Goal: Information Seeking & Learning: Learn about a topic

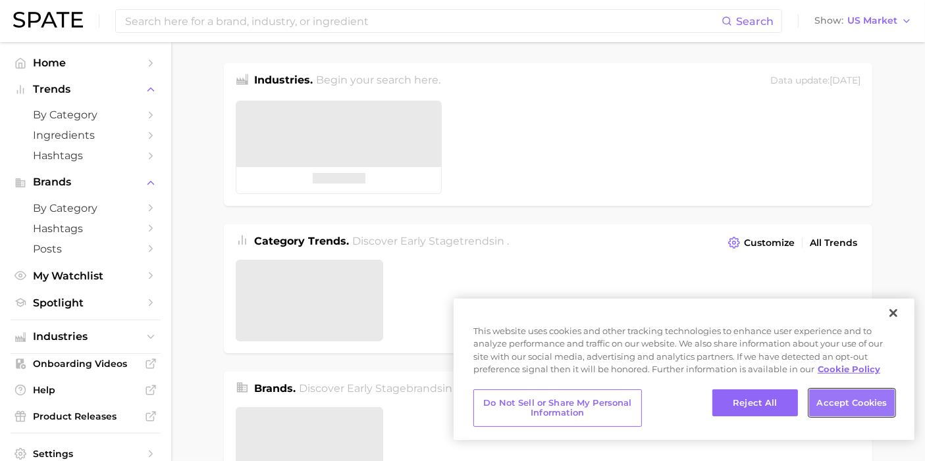
click at [861, 399] on button "Accept Cookies" at bounding box center [852, 404] width 86 height 28
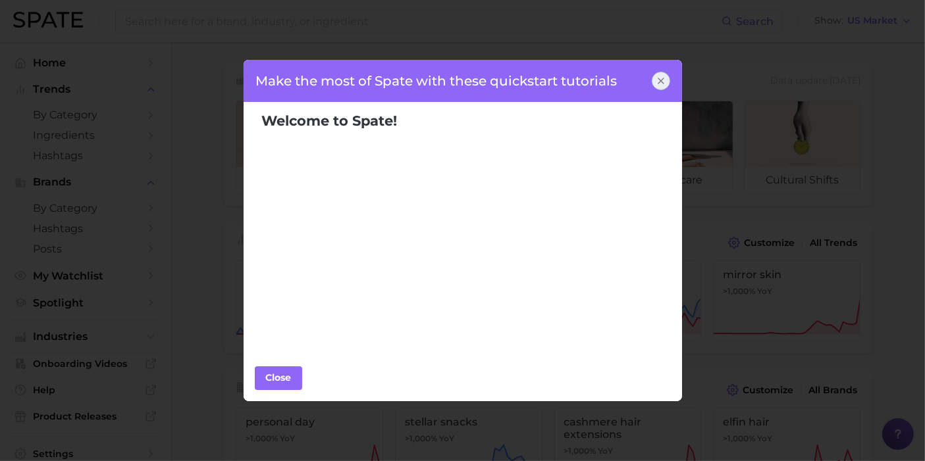
click at [663, 80] on icon at bounding box center [661, 81] width 11 height 11
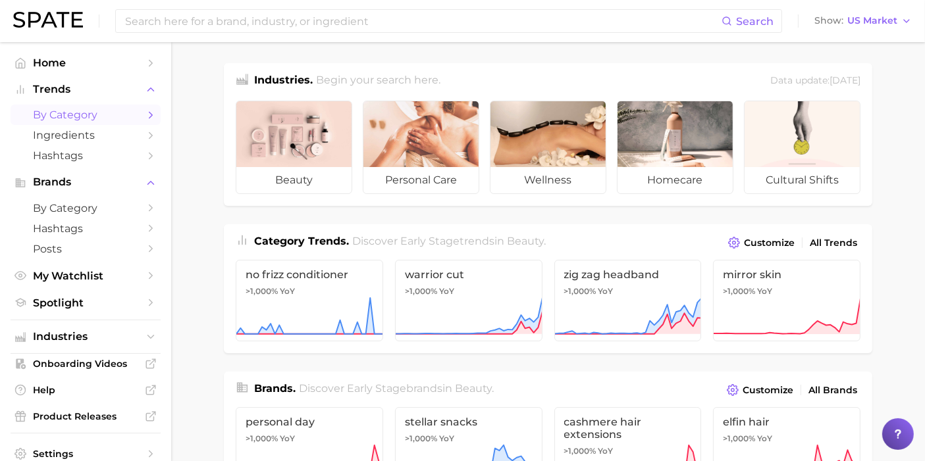
click at [145, 110] on icon "Sidebar" at bounding box center [151, 115] width 12 height 12
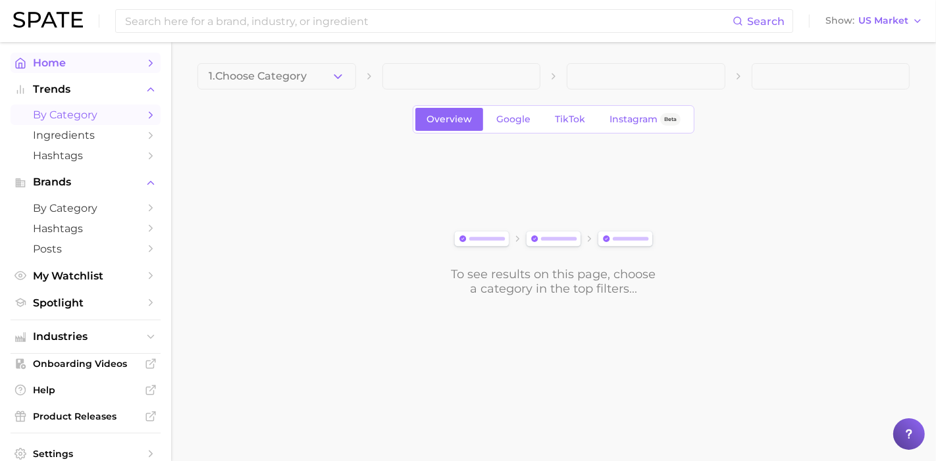
click at [67, 61] on span "Home" at bounding box center [85, 63] width 105 height 13
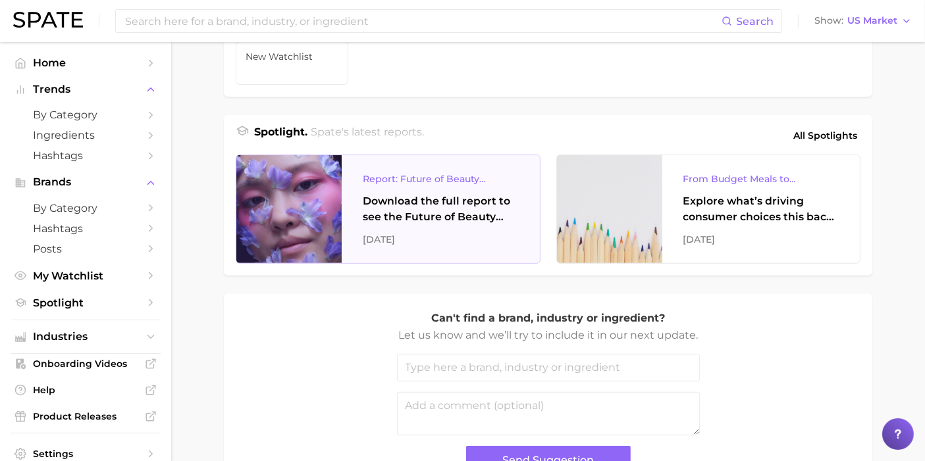
scroll to position [481, 0]
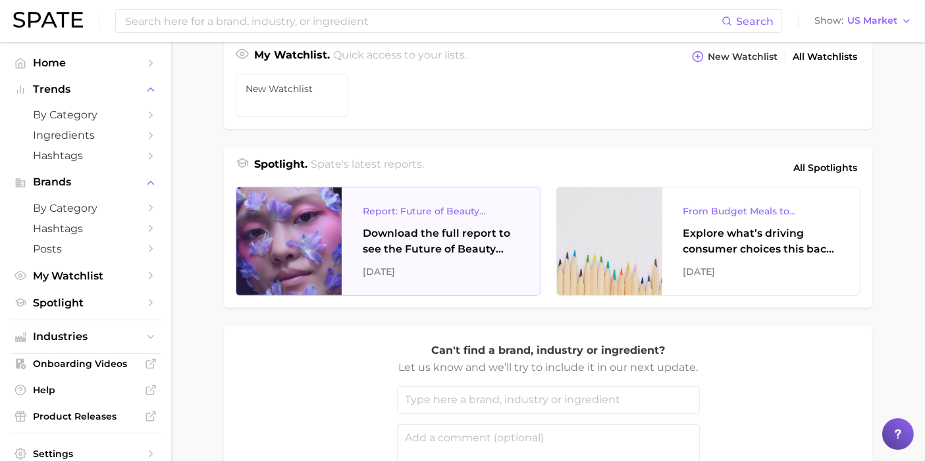
click at [467, 231] on div "Download the full report to see the Future of Beauty trends we unpacked during …" at bounding box center [441, 242] width 156 height 32
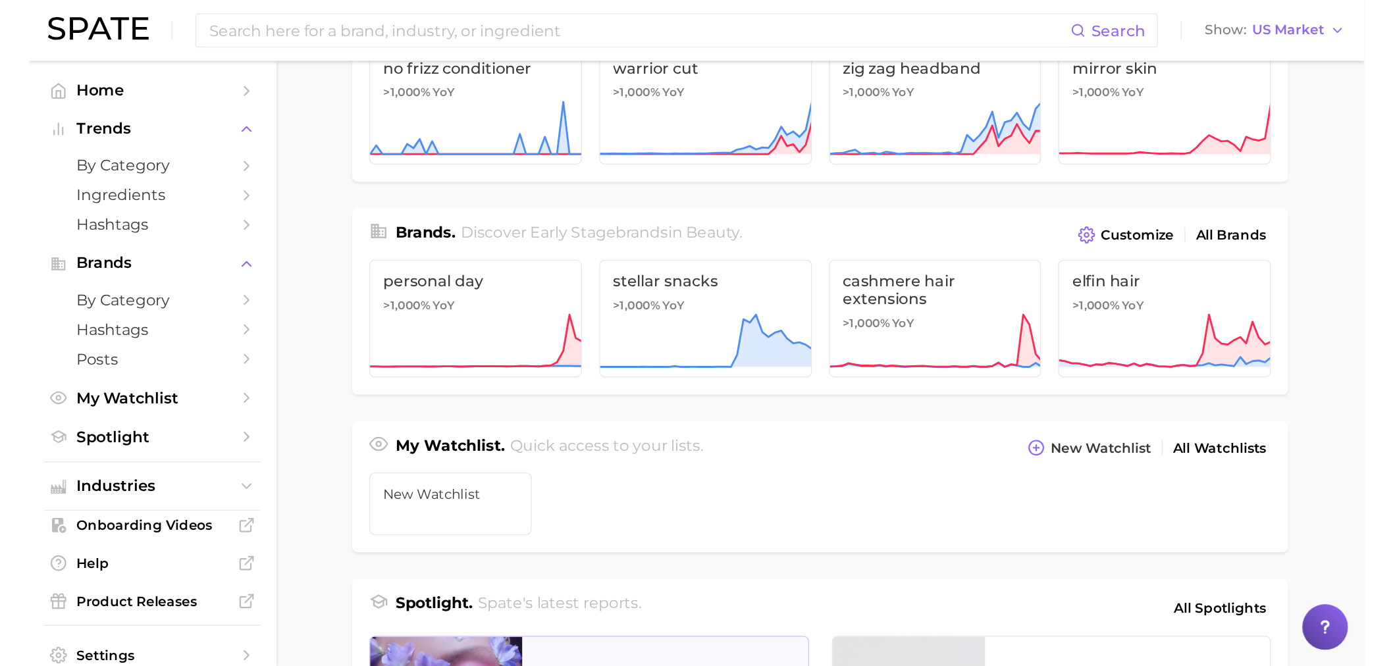
scroll to position [0, 0]
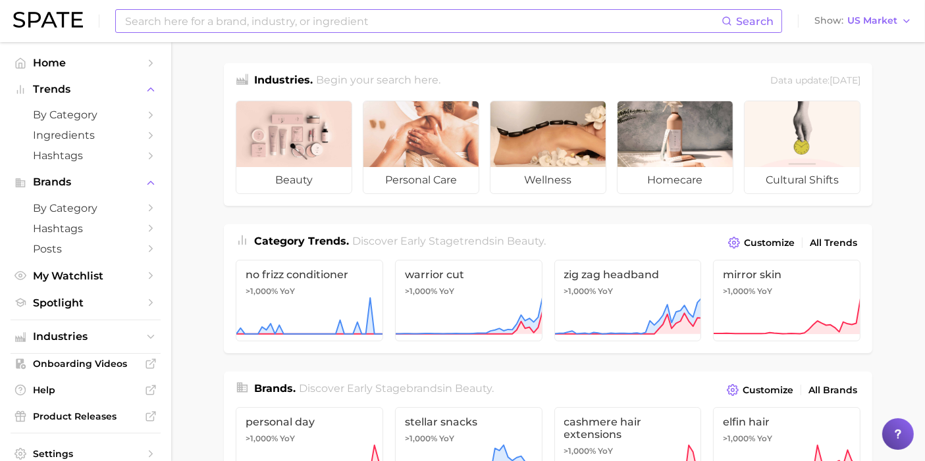
click at [270, 28] on input at bounding box center [423, 21] width 598 height 22
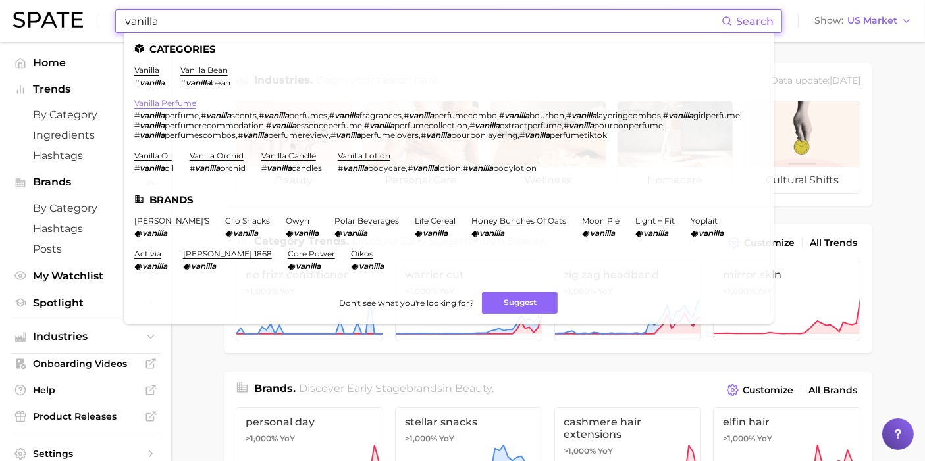
type input "vanilla"
click at [150, 98] on link "vanilla perfume" at bounding box center [165, 103] width 62 height 10
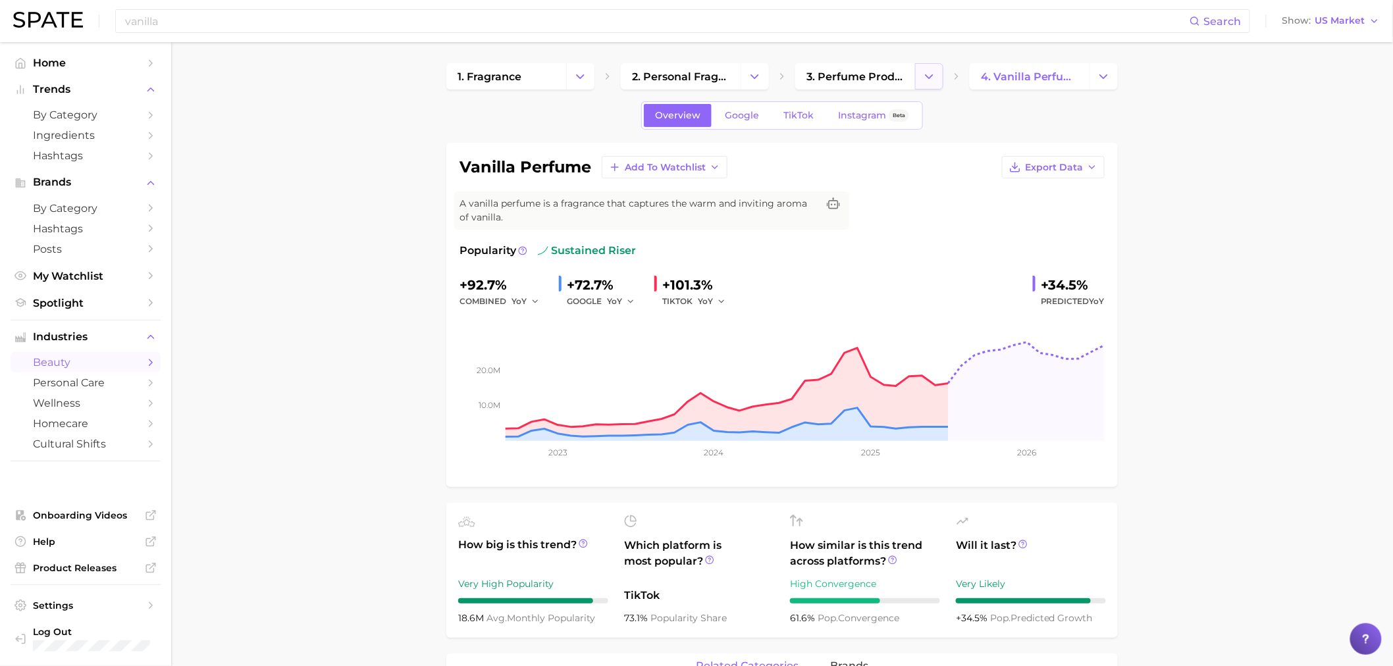
click at [925, 78] on icon "Change Category" at bounding box center [929, 77] width 14 height 14
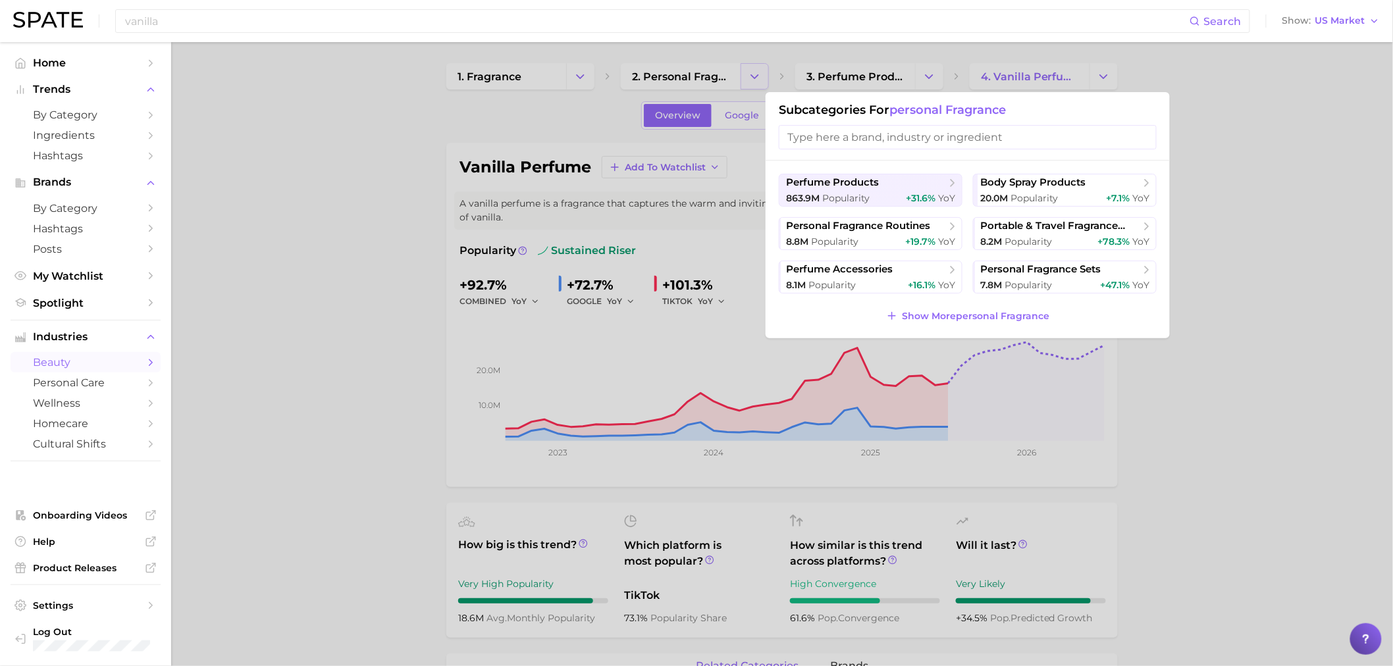
click at [756, 74] on div at bounding box center [696, 333] width 1393 height 666
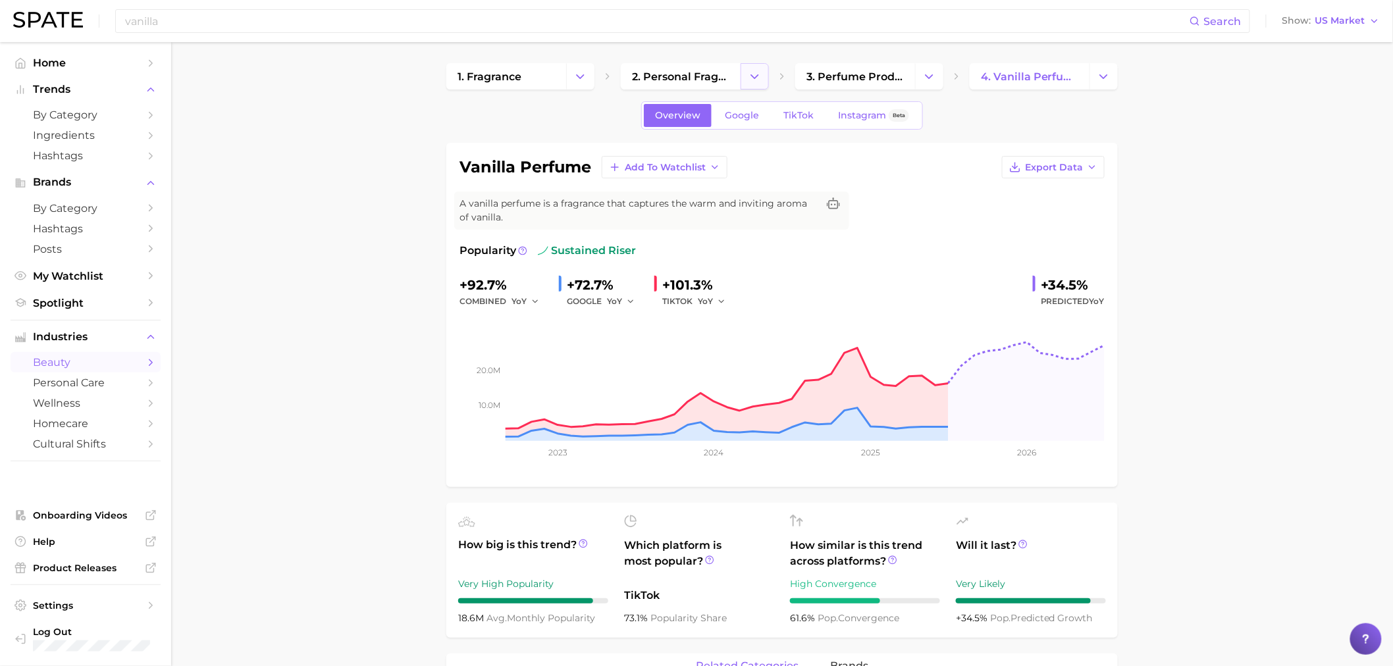
click at [757, 75] on polyline "Change Category" at bounding box center [754, 75] width 7 height 3
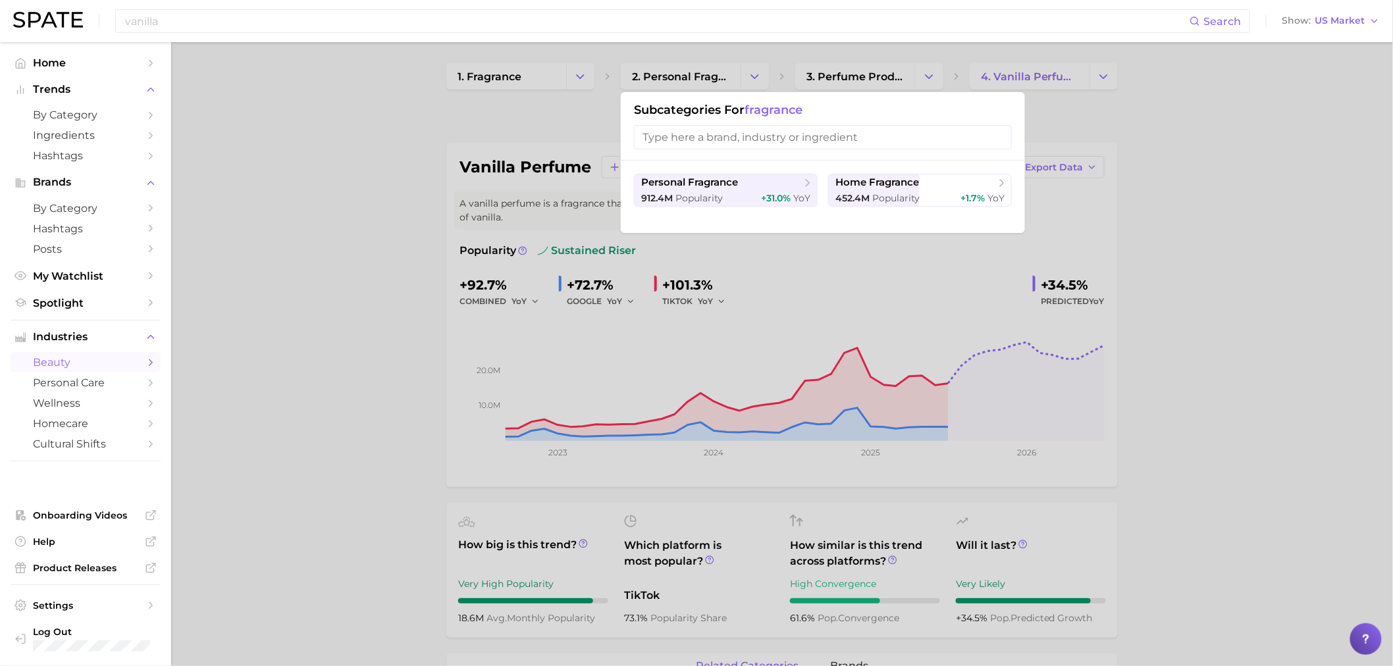
click at [332, 186] on div at bounding box center [696, 333] width 1393 height 666
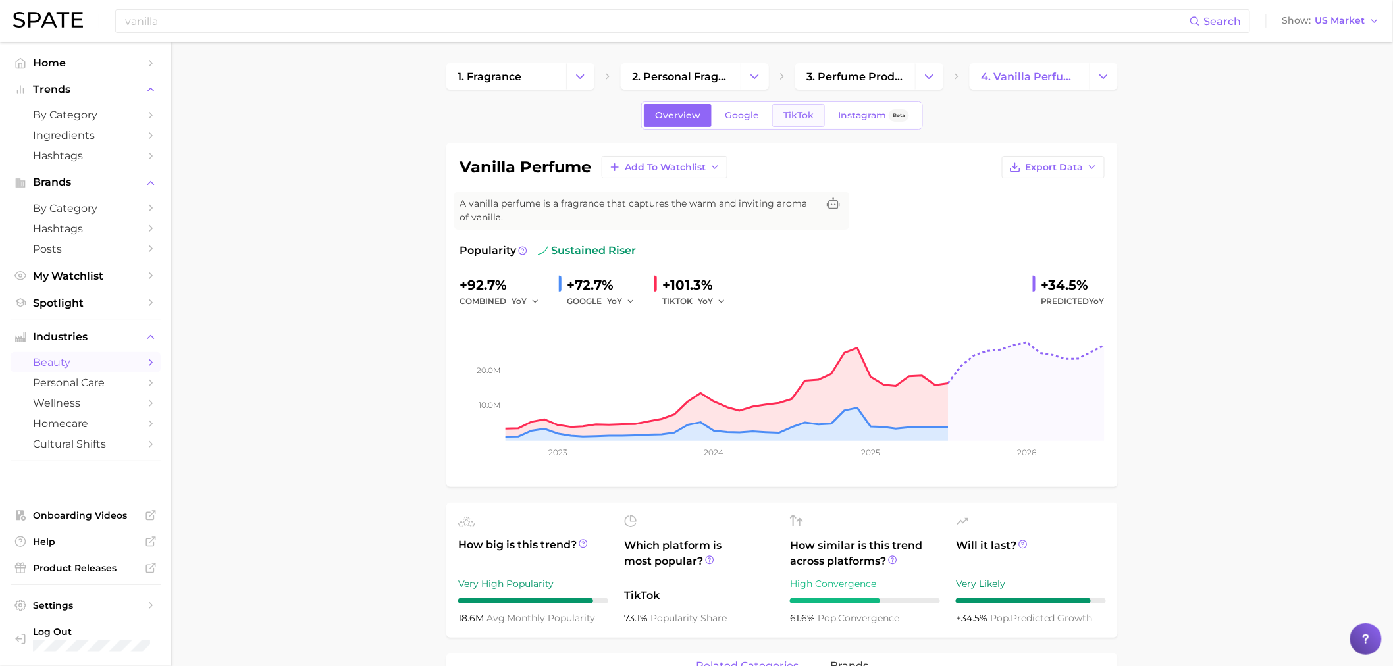
click at [786, 116] on span "TikTok" at bounding box center [798, 115] width 30 height 11
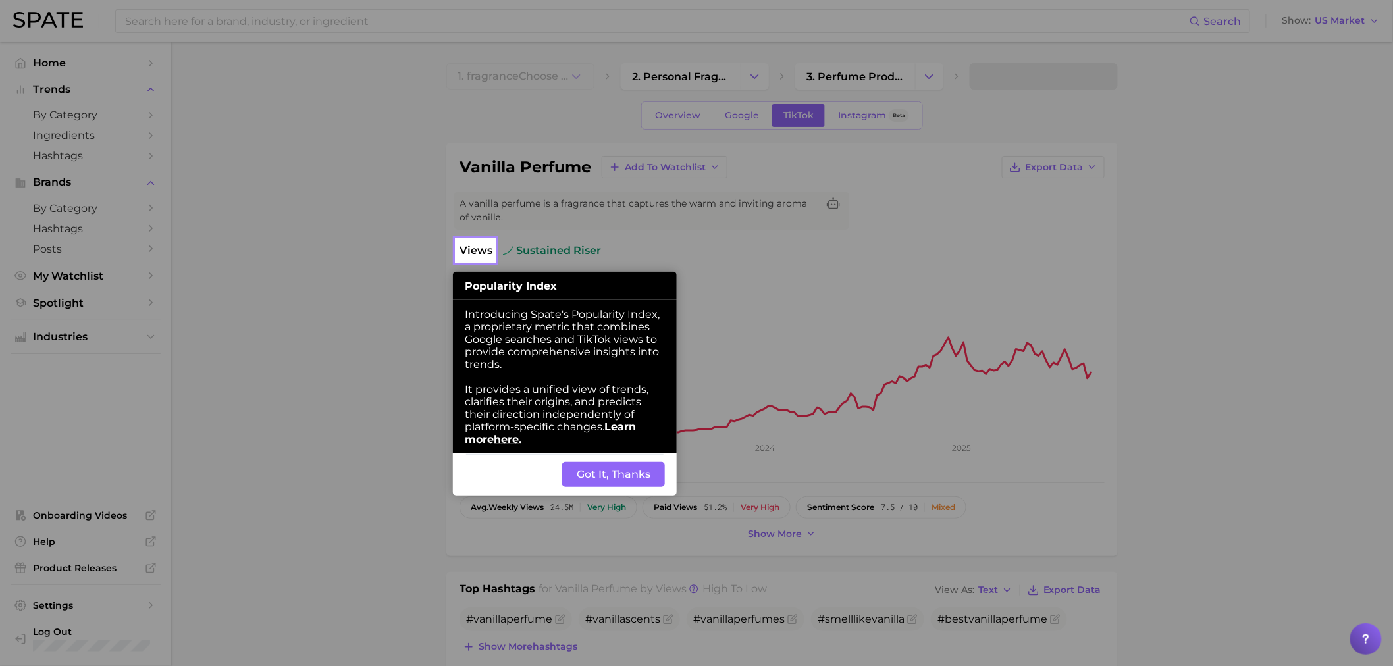
click at [590, 461] on button "Got It, Thanks" at bounding box center [613, 474] width 103 height 25
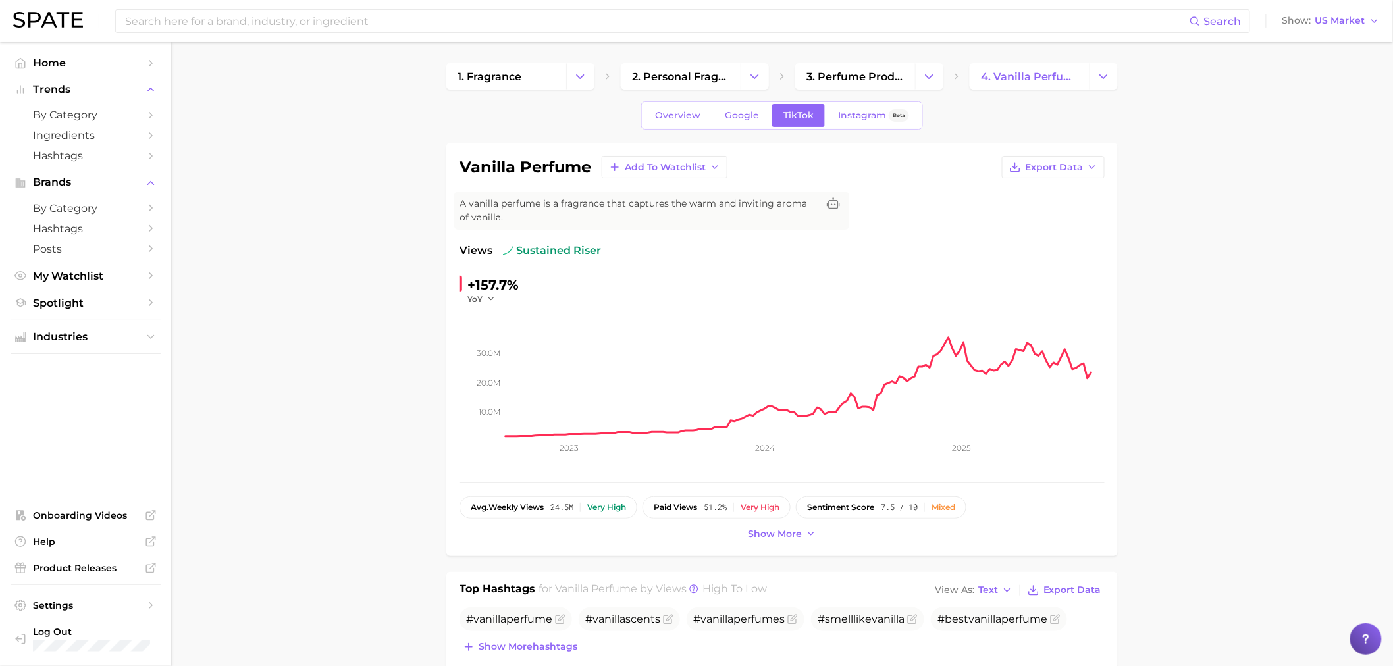
click at [746, 116] on span "Google" at bounding box center [742, 115] width 34 height 11
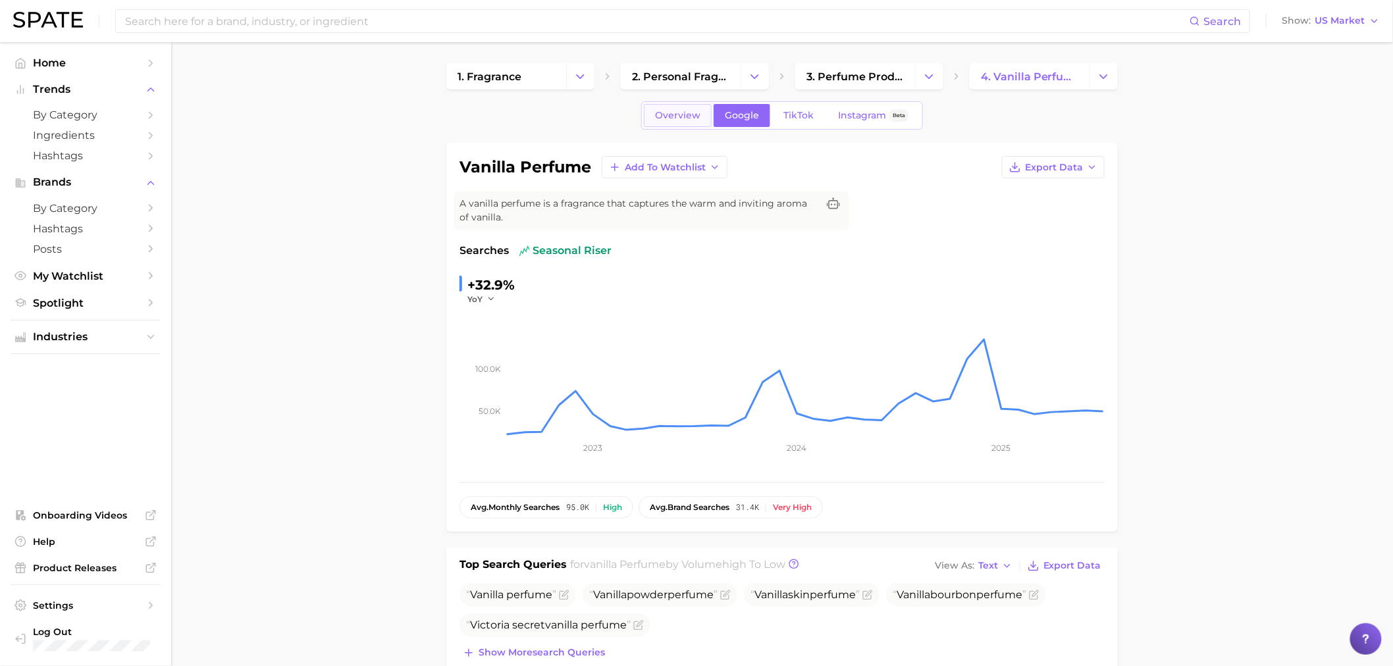
click at [679, 126] on link "Overview" at bounding box center [678, 115] width 68 height 23
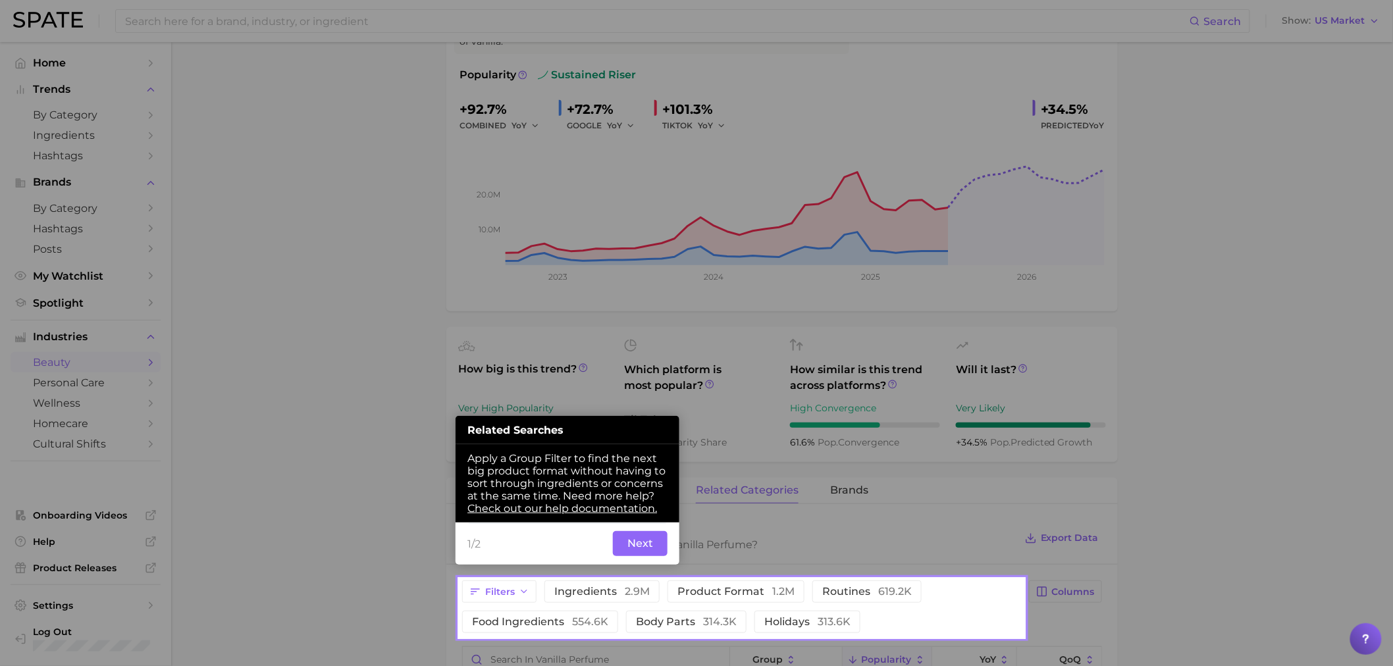
scroll to position [176, 0]
click at [636, 461] on button "Next" at bounding box center [640, 542] width 55 height 25
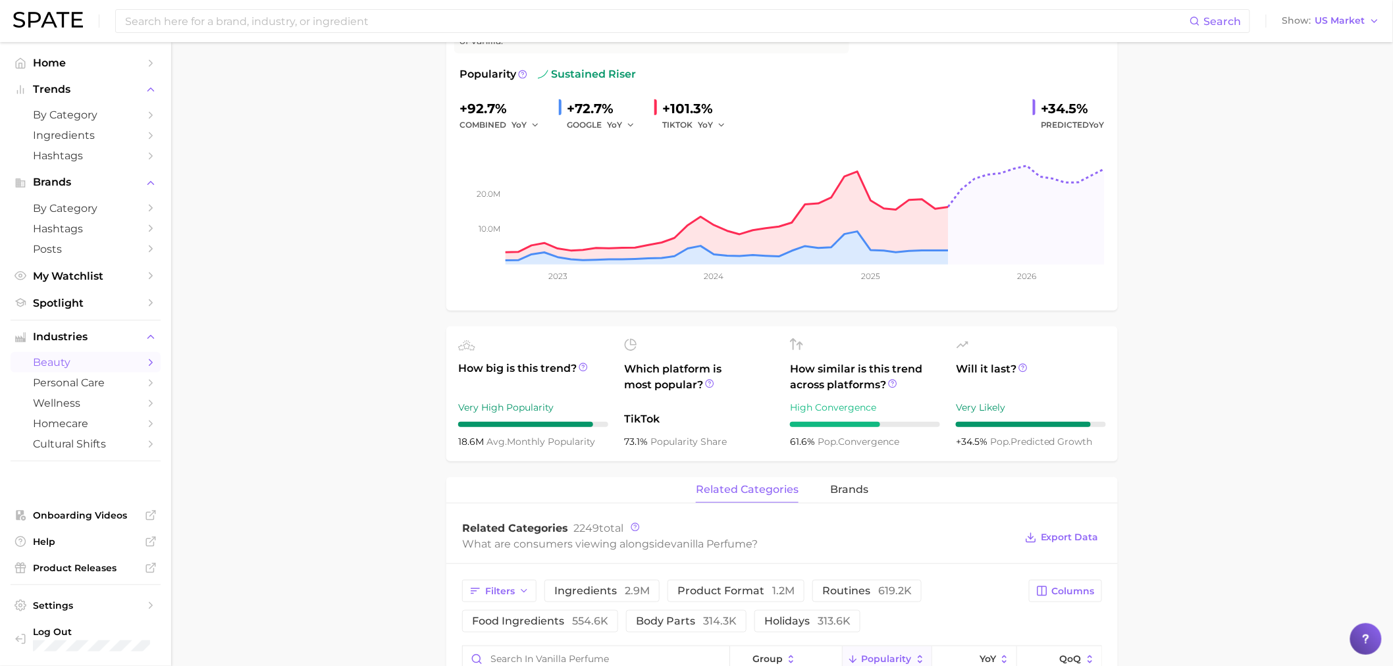
click at [935, 251] on main "1. fragrance 2. personal fragrance 3. perfume products 4. vanilla perfume Overv…" at bounding box center [782, 630] width 1222 height 1528
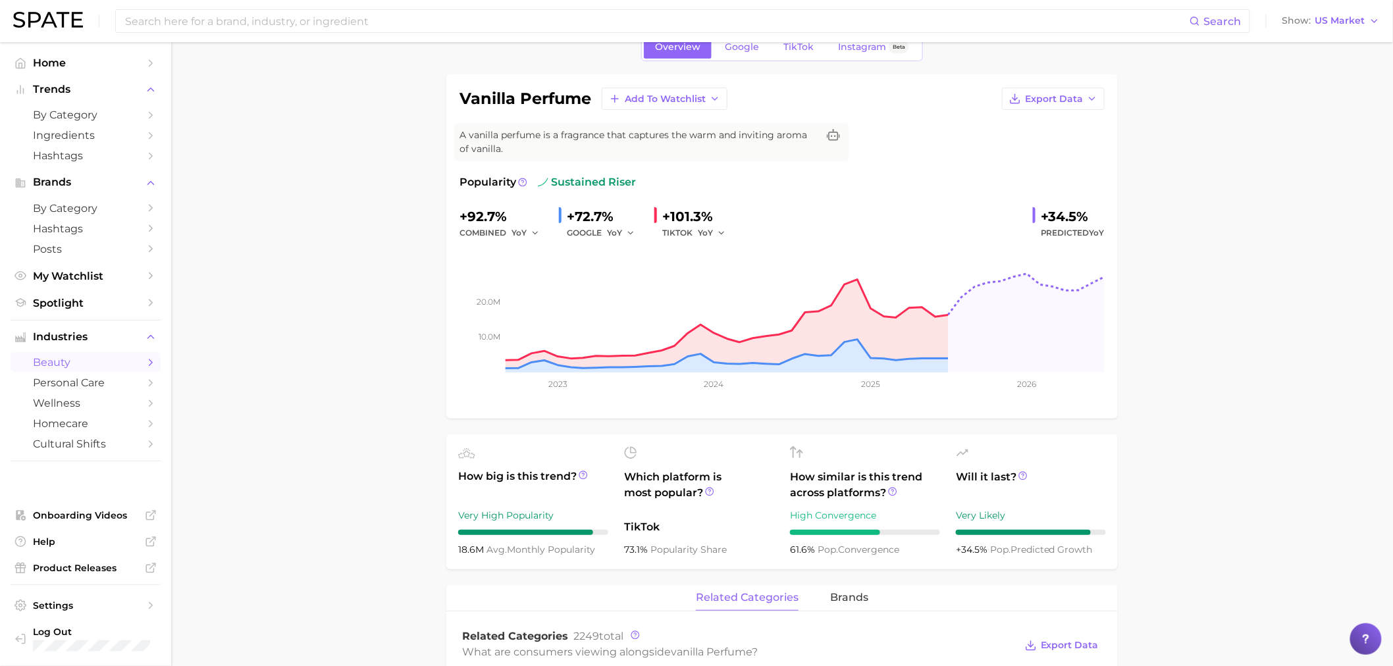
scroll to position [0, 0]
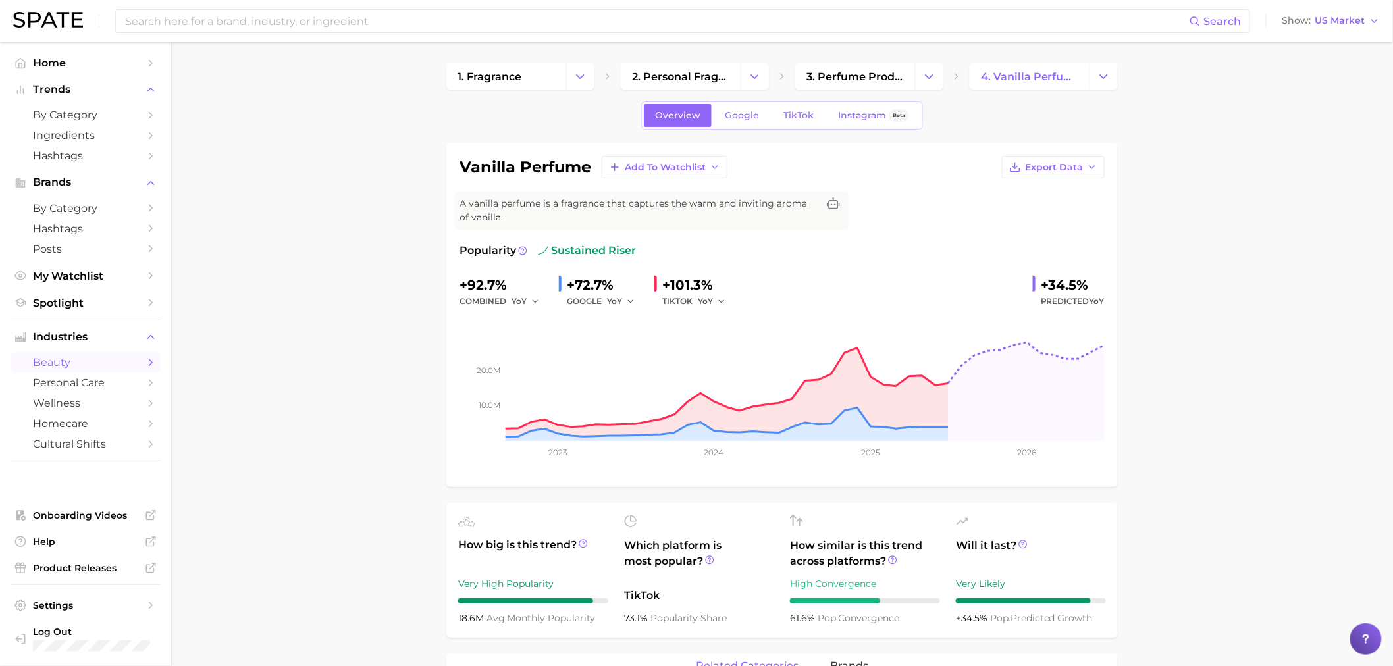
click at [759, 114] on link "Google" at bounding box center [741, 115] width 57 height 23
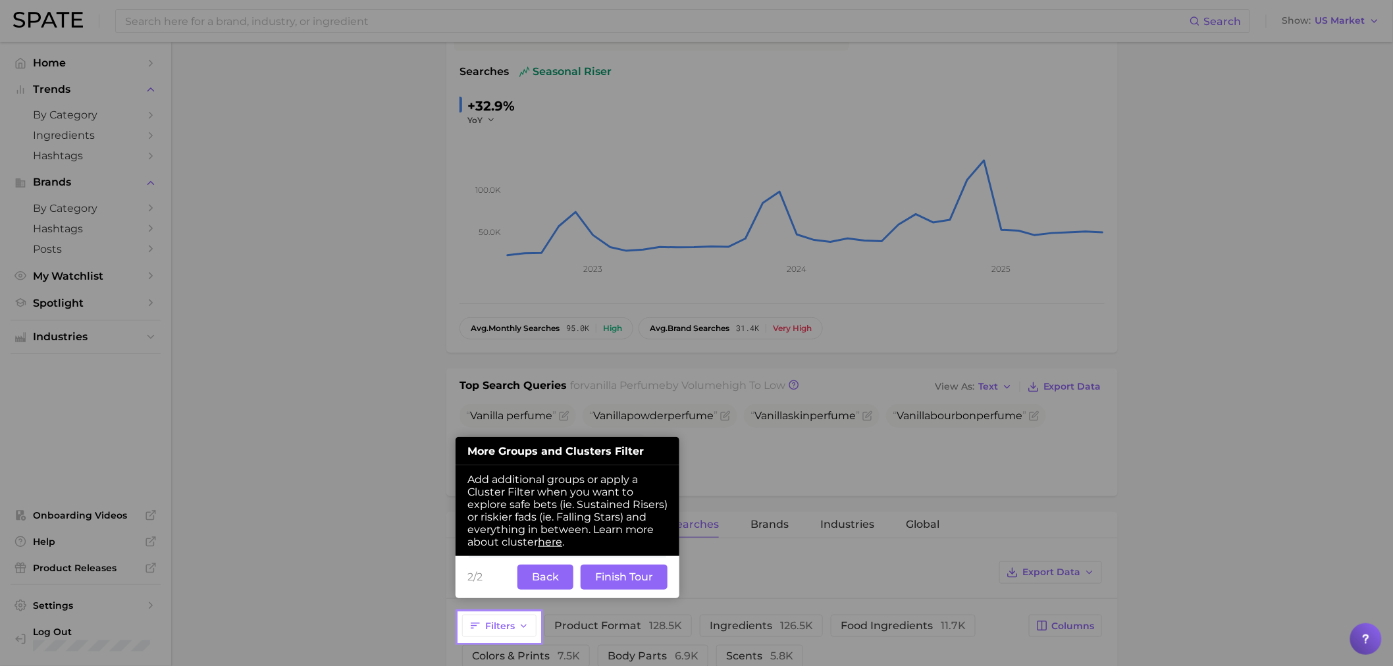
scroll to position [183, 0]
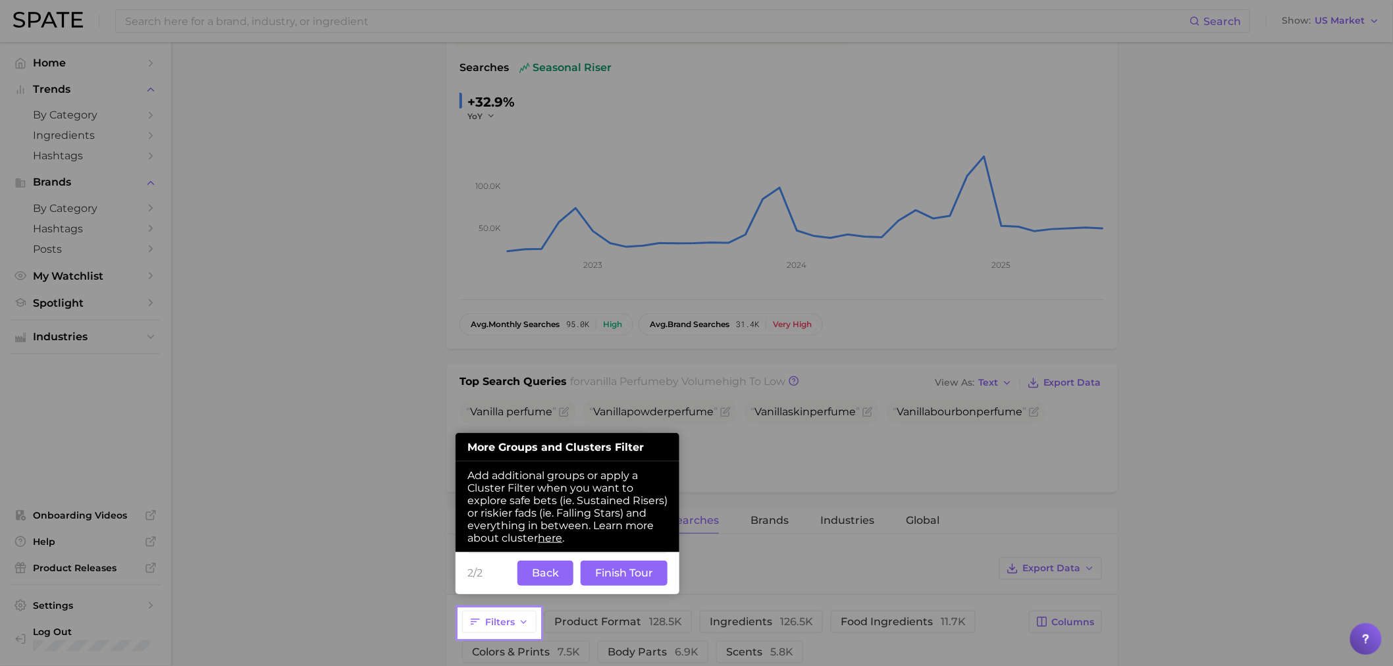
click at [623, 461] on button "Finish Tour" at bounding box center [623, 573] width 87 height 25
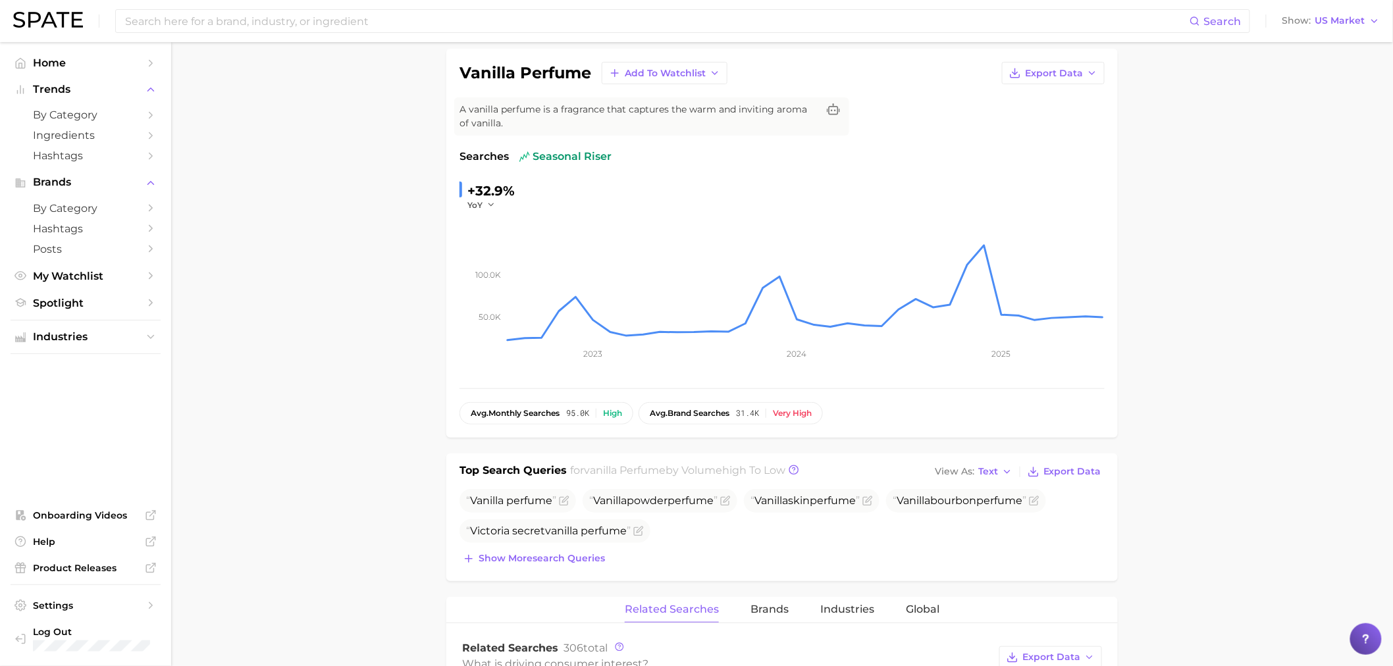
scroll to position [0, 0]
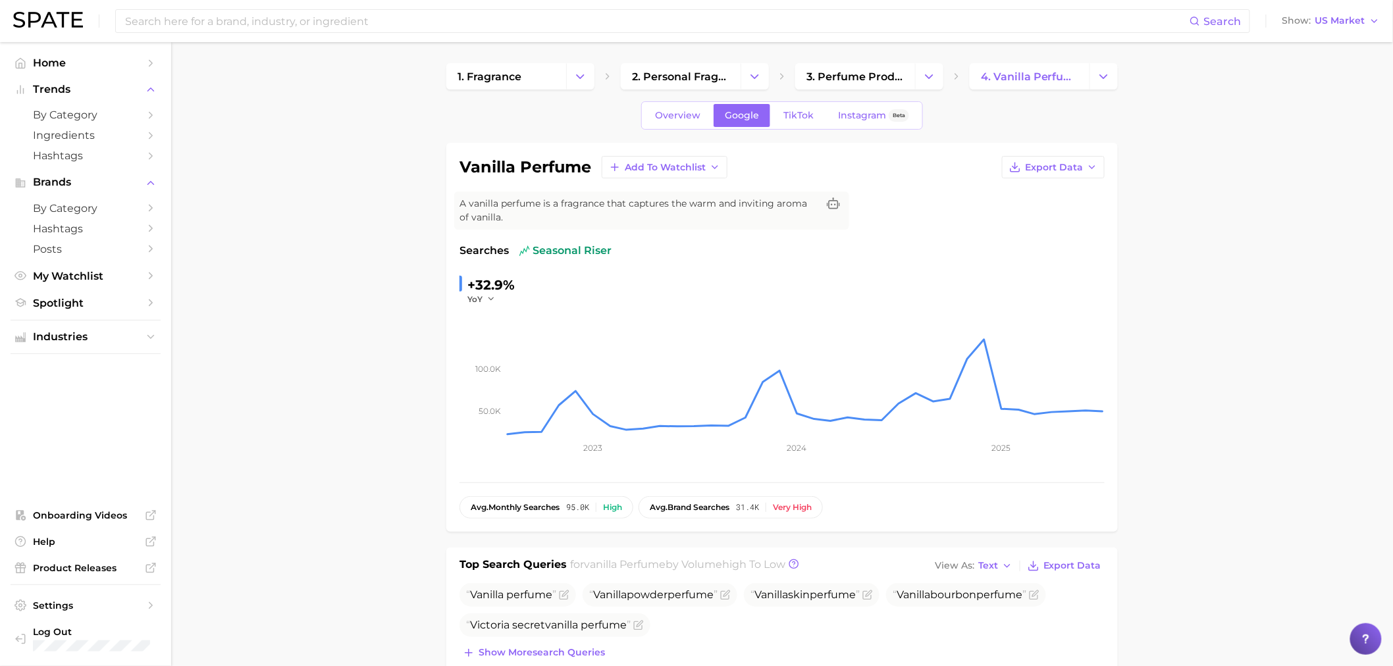
click at [810, 113] on span "TikTok" at bounding box center [798, 115] width 30 height 11
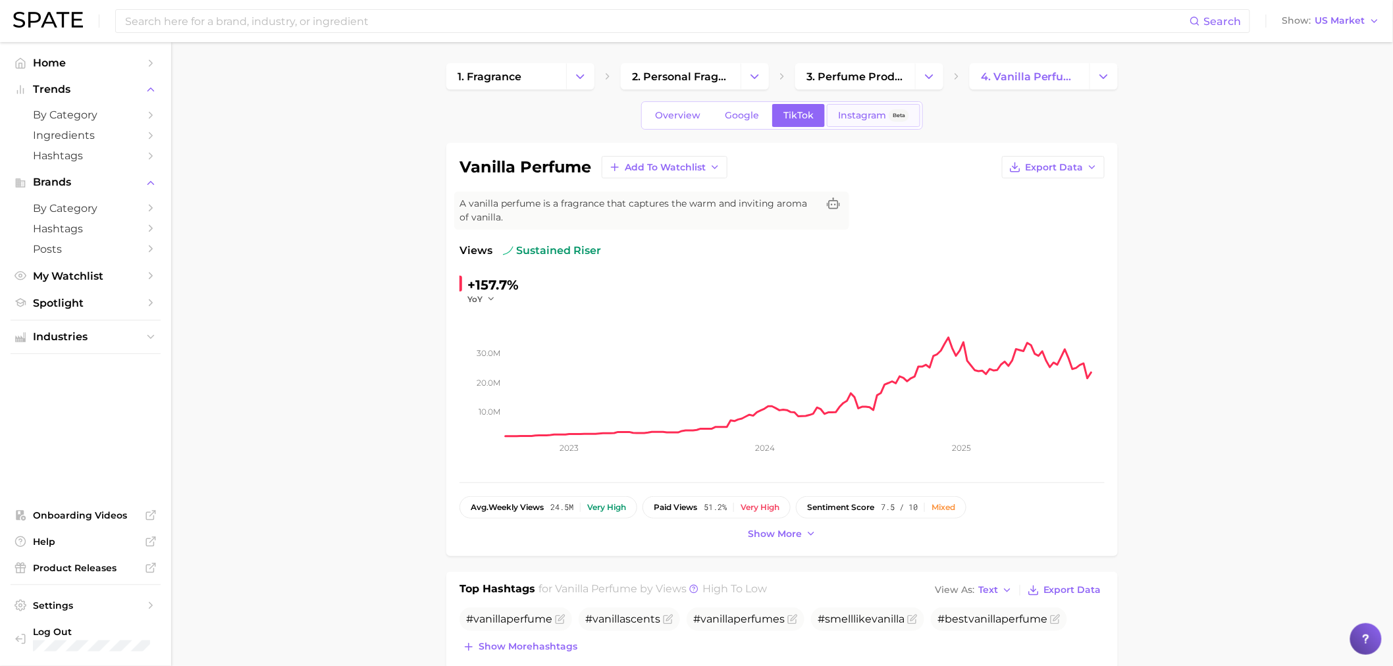
click at [846, 115] on span "Instagram" at bounding box center [862, 115] width 48 height 11
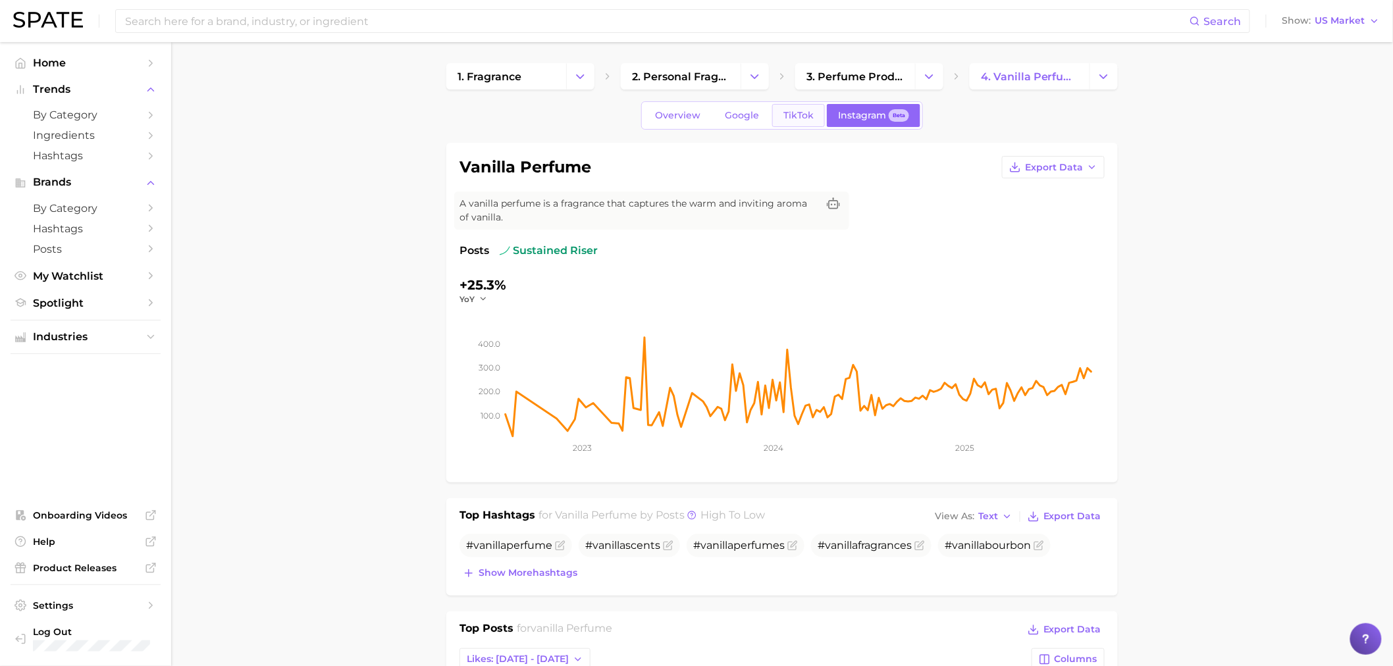
click at [786, 118] on span "TikTok" at bounding box center [798, 115] width 30 height 11
